Goal: Find specific page/section: Find specific page/section

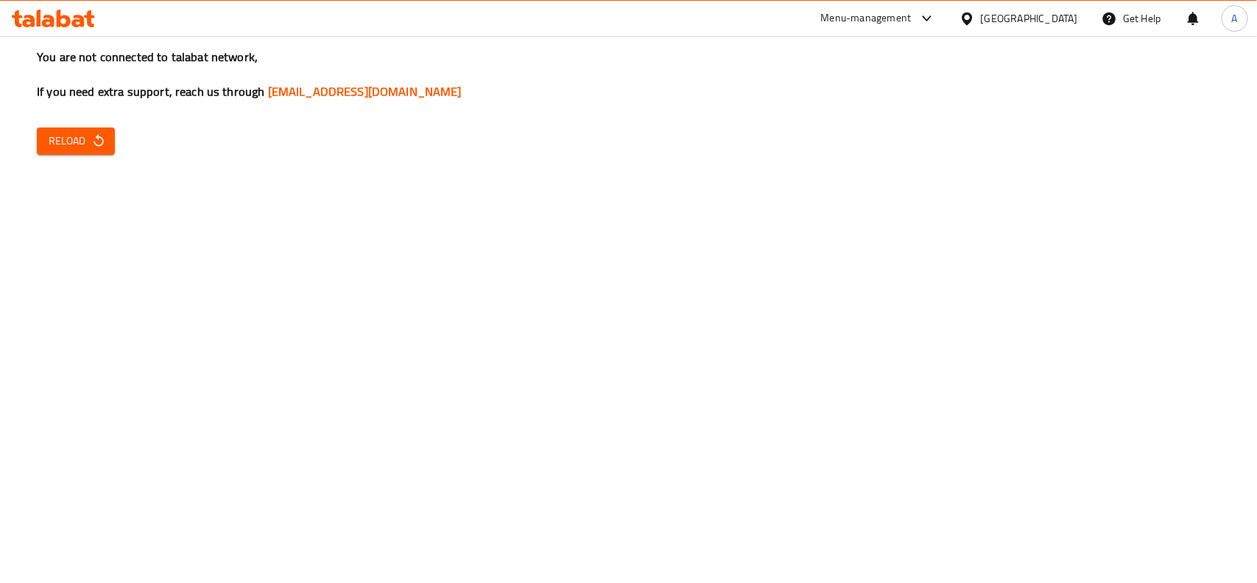
click at [86, 149] on span "Reload" at bounding box center [76, 141] width 55 height 18
click at [110, 138] on button "Reload" at bounding box center [76, 140] width 78 height 27
